Goal: Transaction & Acquisition: Purchase product/service

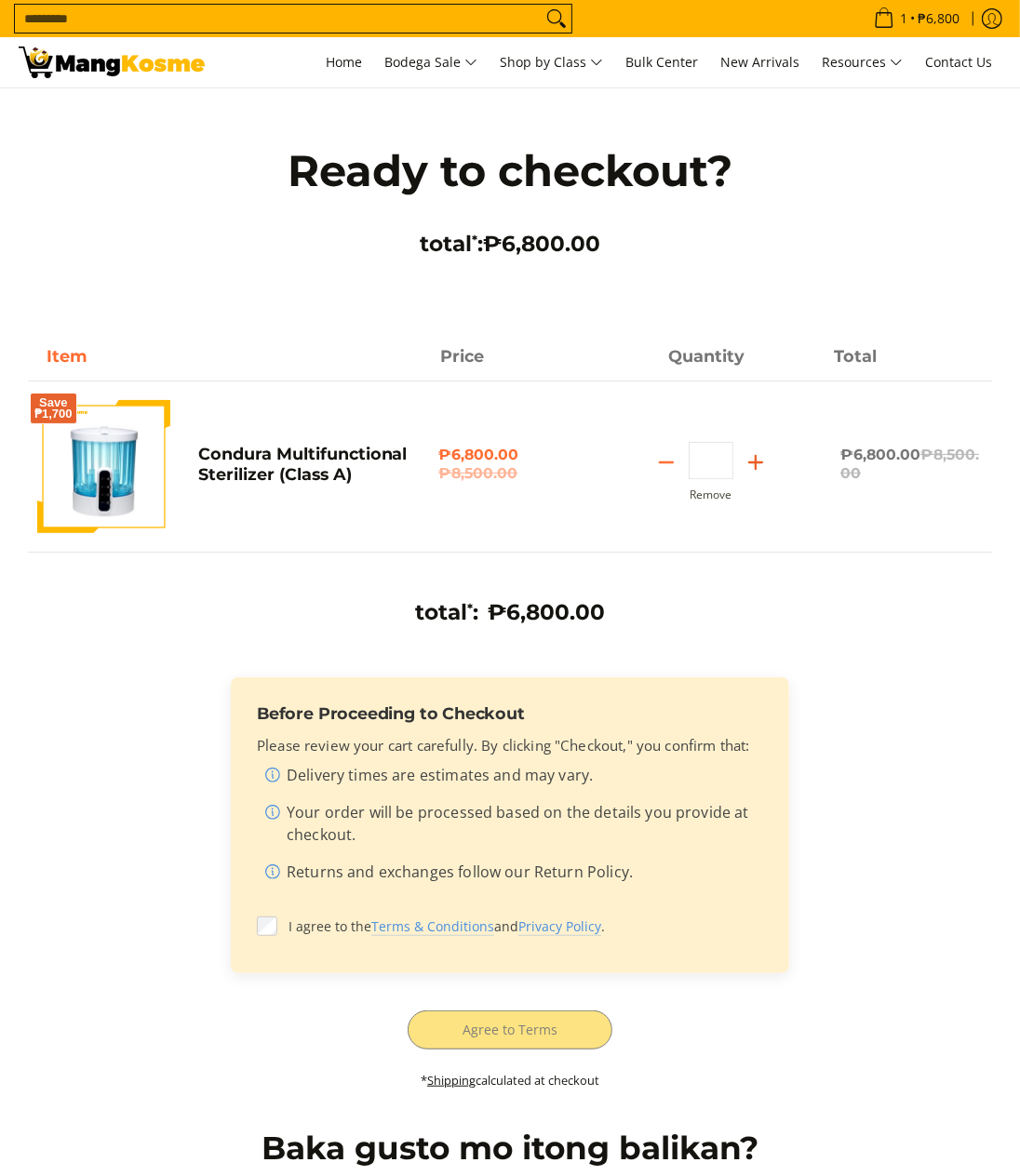
click at [747, 456] on icon "Add" at bounding box center [755, 461] width 26 height 26
type input "*"
click at [750, 467] on icon "Add" at bounding box center [755, 461] width 26 height 26
type input "*"
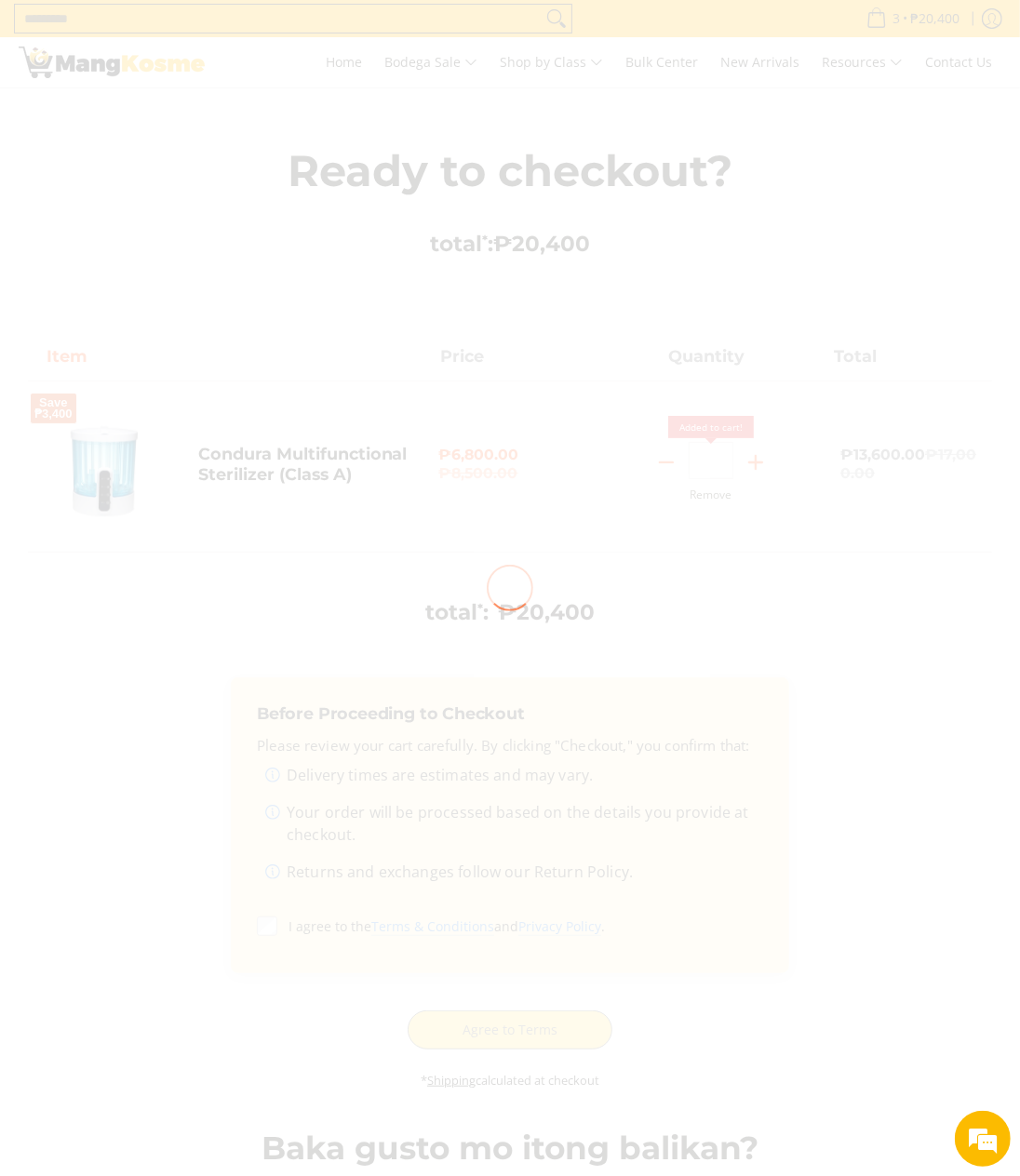
click at [768, 554] on div at bounding box center [510, 588] width 1020 height 1176
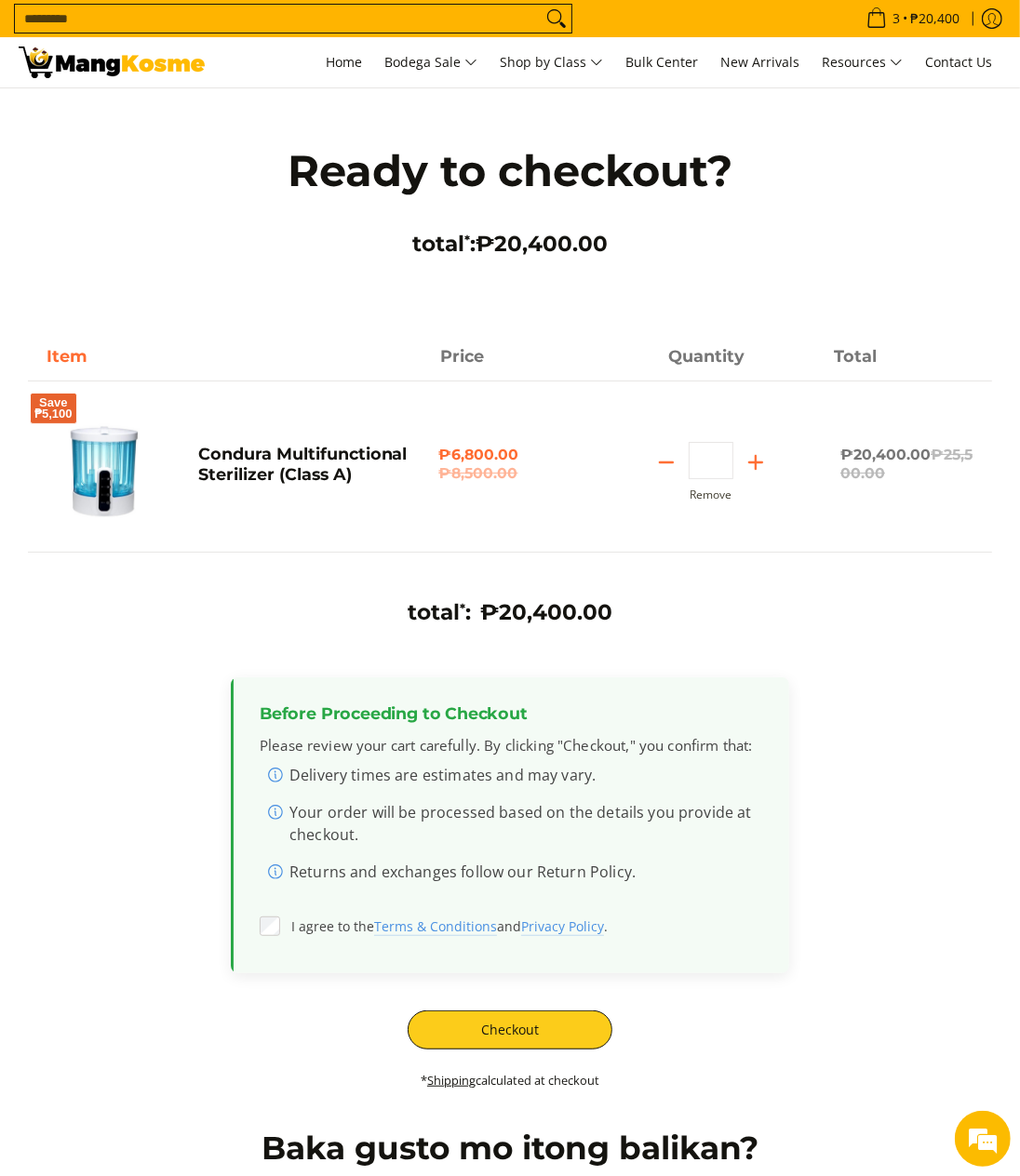
click at [547, 1061] on div "total * : ₱20,400.00 Before Proceeding to Checkout Please review your cart care…" at bounding box center [510, 854] width 964 height 510
click at [543, 1042] on button "Checkout" at bounding box center [510, 1029] width 204 height 39
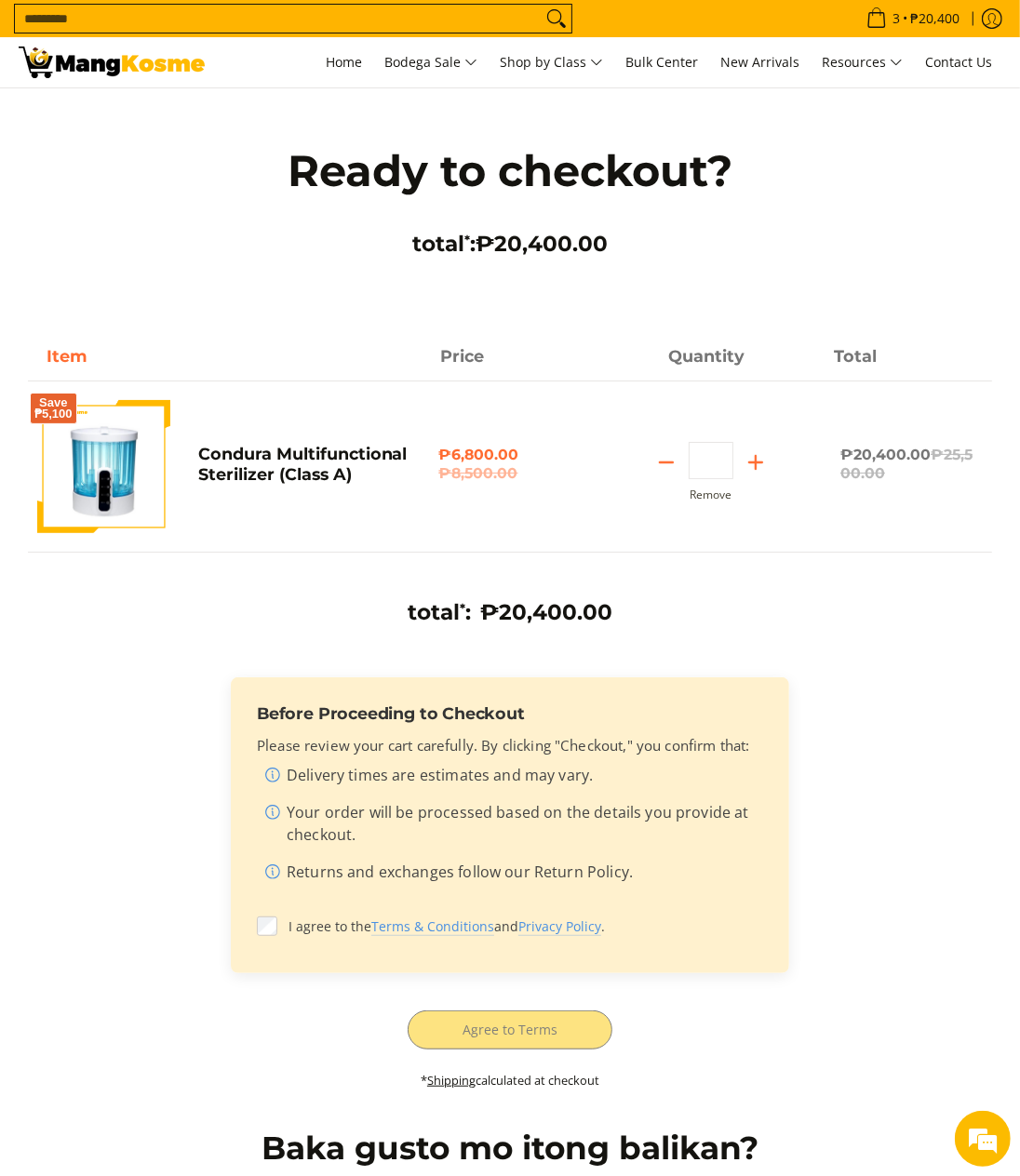
drag, startPoint x: 715, startPoint y: 462, endPoint x: 704, endPoint y: 461, distance: 11.0
click at [704, 460] on input "*" at bounding box center [711, 460] width 45 height 37
type input "*"
click at [783, 517] on div "Save ₱5,100 Condura Multifunctional Sterilizer (Class A) ₱6,800.00 ₱8,500.00 Qu…" at bounding box center [510, 449] width 964 height 206
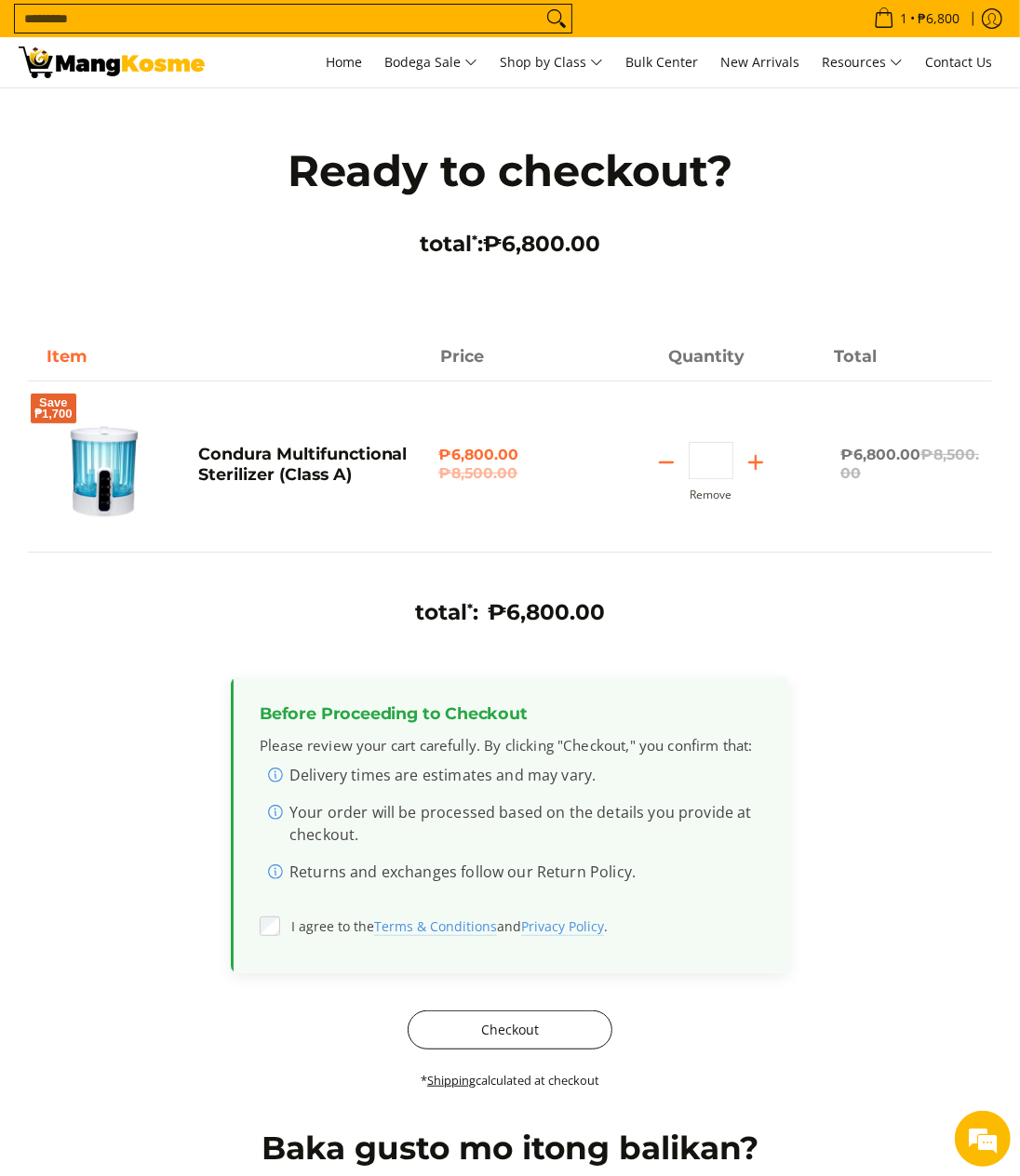
click at [562, 1046] on button "Checkout" at bounding box center [510, 1029] width 204 height 39
